Goal: Browse casually

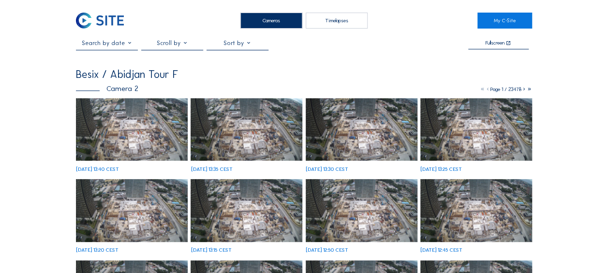
click at [108, 120] on img at bounding box center [132, 129] width 112 height 63
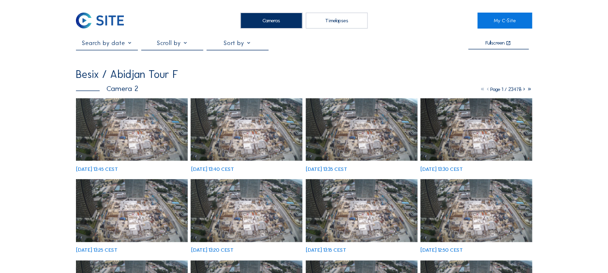
click at [107, 117] on img at bounding box center [132, 129] width 112 height 63
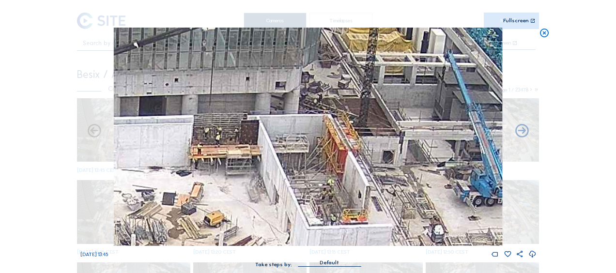
drag, startPoint x: 325, startPoint y: 136, endPoint x: 330, endPoint y: 127, distance: 10.2
click at [330, 127] on img at bounding box center [308, 137] width 388 height 218
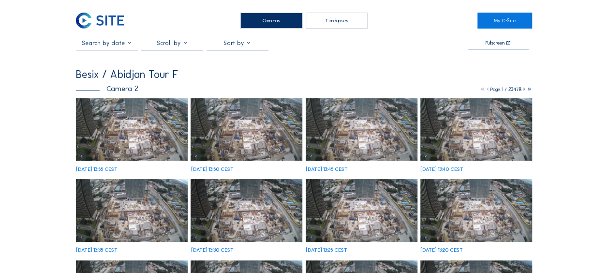
click at [134, 123] on img at bounding box center [132, 129] width 112 height 63
click at [117, 130] on img at bounding box center [132, 129] width 112 height 63
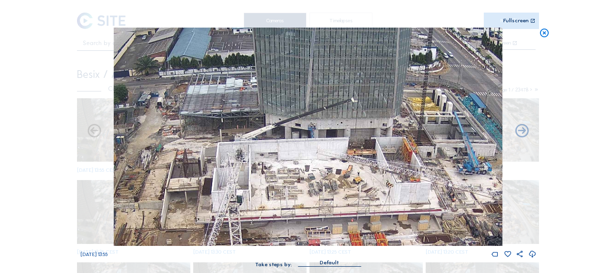
drag, startPoint x: 174, startPoint y: 163, endPoint x: 351, endPoint y: 135, distance: 179.4
click at [351, 135] on img at bounding box center [308, 137] width 388 height 218
click at [544, 33] on icon at bounding box center [544, 33] width 11 height 11
